Goal: Task Accomplishment & Management: Use online tool/utility

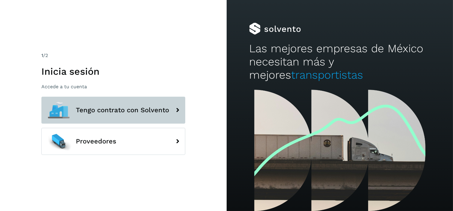
click at [147, 113] on span "Tengo contrato con Solvento" at bounding box center [122, 110] width 93 height 7
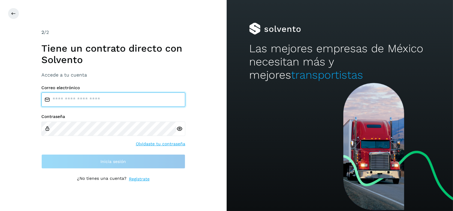
type input "**********"
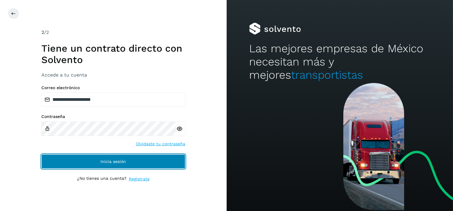
click at [143, 158] on button "Inicia sesión" at bounding box center [113, 161] width 144 height 14
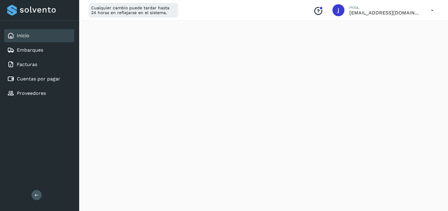
scroll to position [369, 0]
click at [41, 77] on link "Cuentas por pagar" at bounding box center [39, 79] width 44 height 6
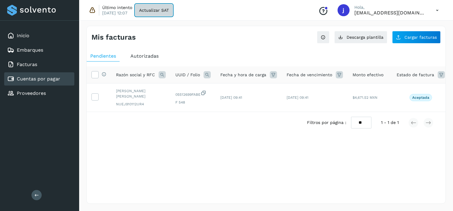
click at [163, 7] on button "Actualizar SAT" at bounding box center [154, 10] width 38 height 12
